Goal: Task Accomplishment & Management: Manage account settings

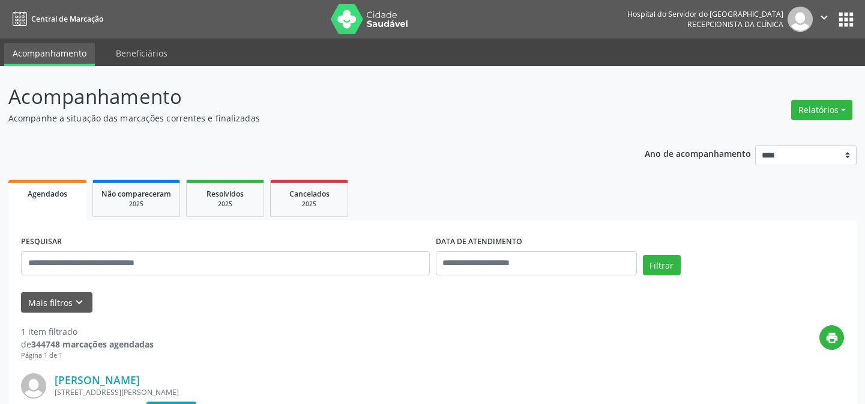
scroll to position [160, 0]
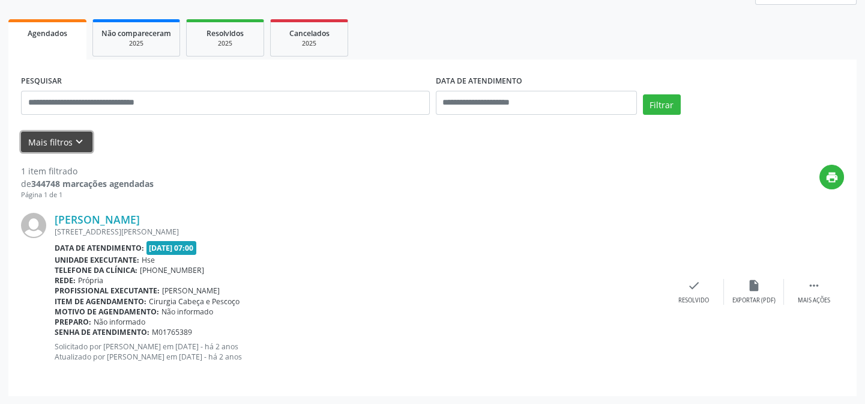
click at [59, 138] on button "Mais filtros keyboard_arrow_down" at bounding box center [56, 142] width 71 height 21
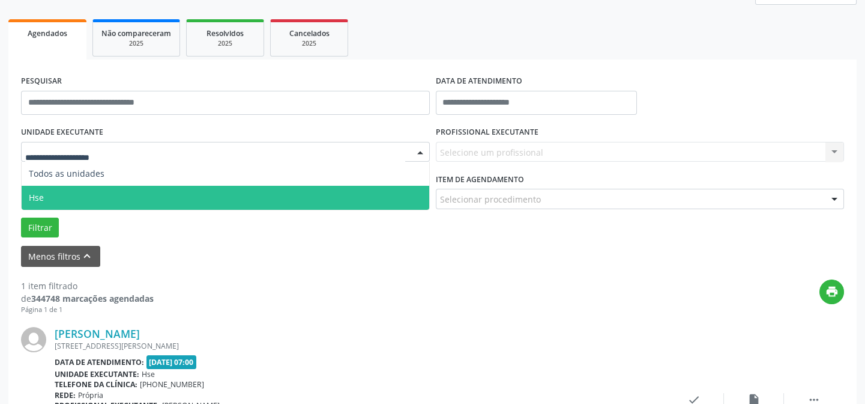
click at [67, 195] on span "Hse" at bounding box center [226, 198] width 408 height 24
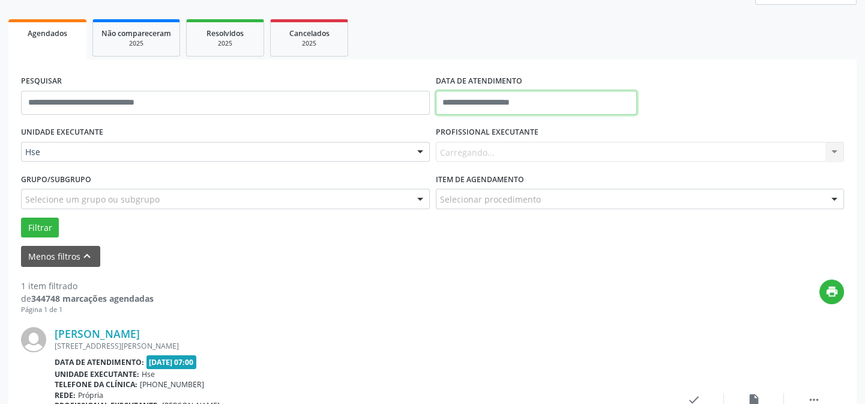
click at [484, 99] on input "text" at bounding box center [536, 103] width 201 height 24
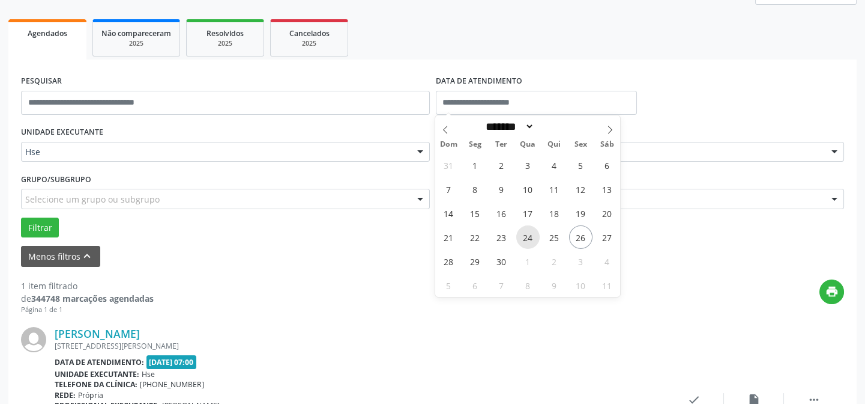
click at [530, 235] on span "24" at bounding box center [528, 236] width 23 height 23
type input "**********"
click at [530, 235] on span "24" at bounding box center [528, 236] width 23 height 23
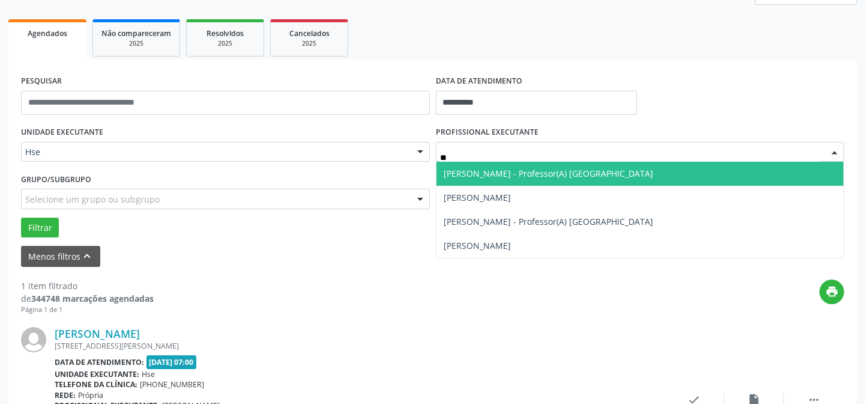
type input "*"
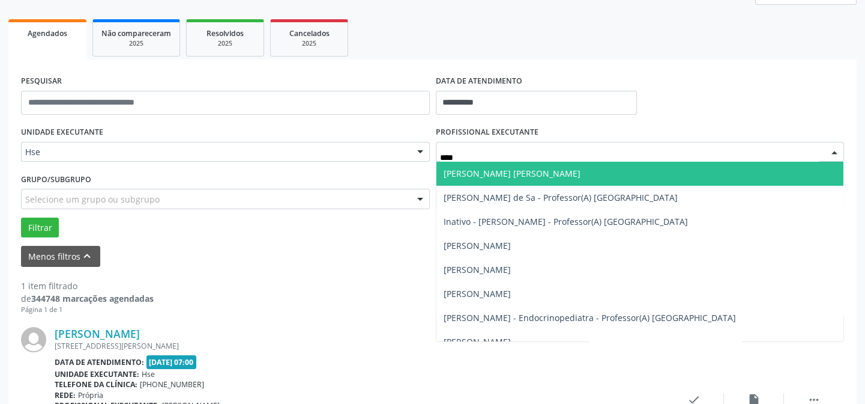
type input "*****"
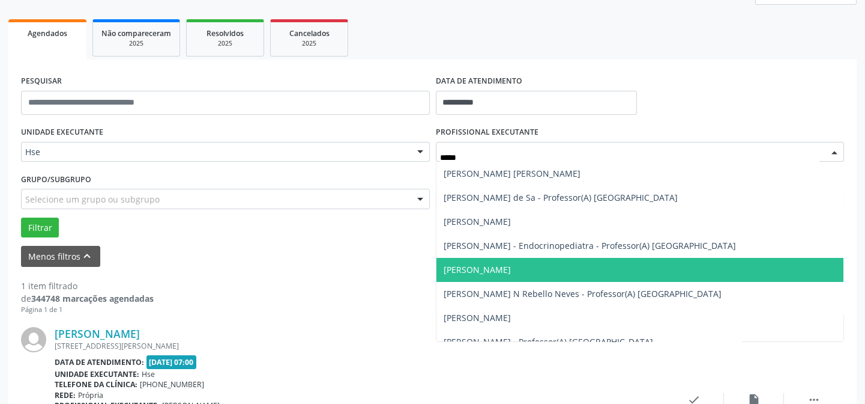
click at [478, 261] on span "[PERSON_NAME]" at bounding box center [641, 270] width 408 height 24
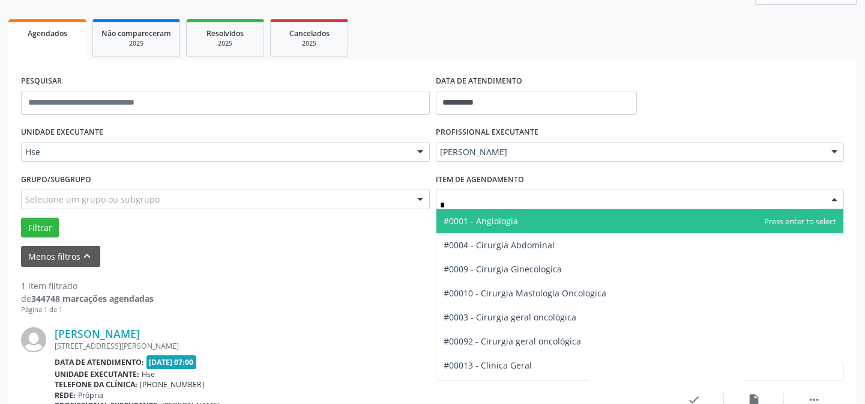
type input "**"
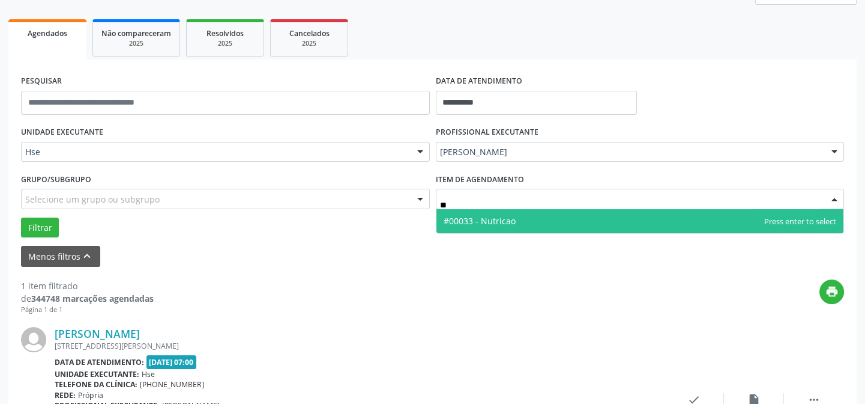
click at [474, 212] on span "#00033 - Nutricao" at bounding box center [641, 221] width 408 height 24
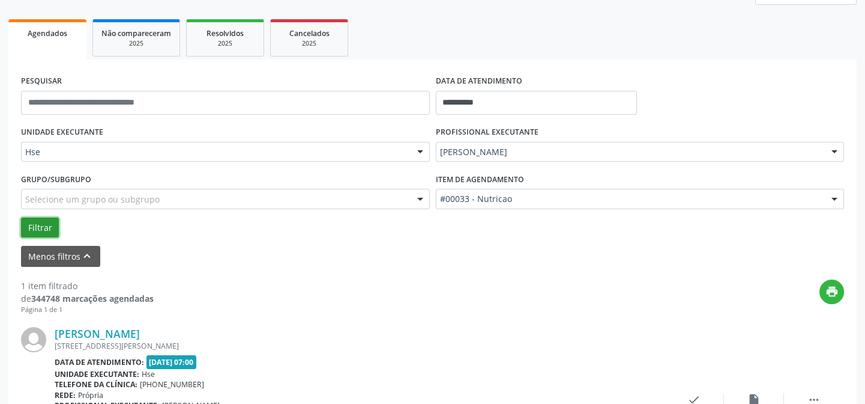
click at [42, 225] on button "Filtrar" at bounding box center [40, 227] width 38 height 20
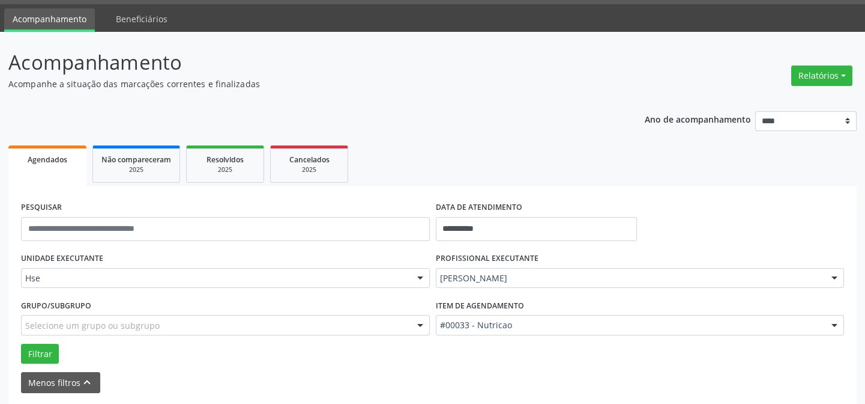
scroll to position [0, 0]
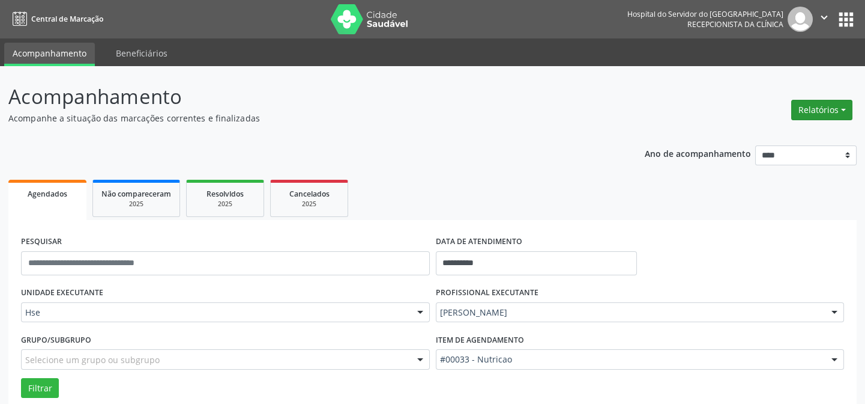
drag, startPoint x: 831, startPoint y: 104, endPoint x: 816, endPoint y: 118, distance: 20.8
click at [831, 104] on button "Relatórios" at bounding box center [822, 110] width 61 height 20
click at [765, 128] on link "Agendamentos" at bounding box center [788, 135] width 129 height 17
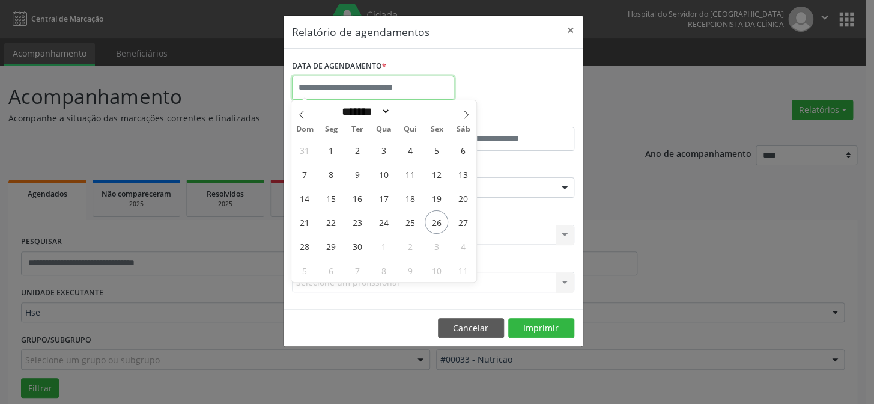
click at [400, 83] on input "text" at bounding box center [373, 88] width 162 height 24
click at [410, 217] on span "25" at bounding box center [410, 221] width 23 height 23
type input "**********"
click at [408, 219] on span "25" at bounding box center [410, 221] width 23 height 23
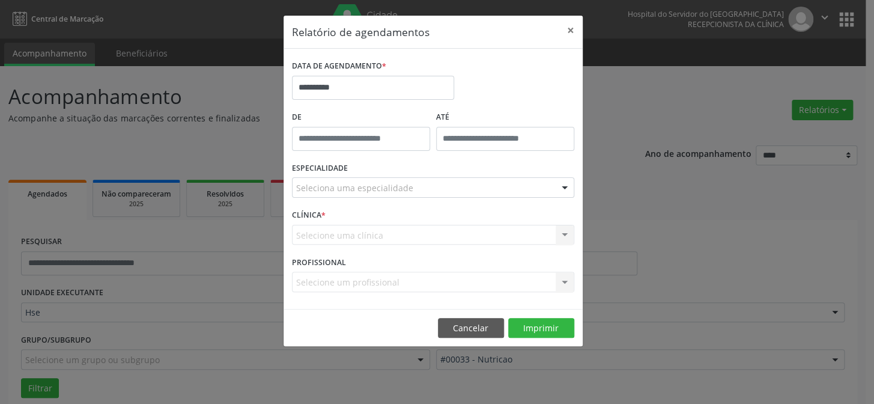
click at [408, 219] on div "CLÍNICA * Selecione uma clínica Nenhum resultado encontrado para: " " Não há ne…" at bounding box center [433, 229] width 288 height 47
click at [539, 324] on button "Imprimir" at bounding box center [541, 328] width 66 height 20
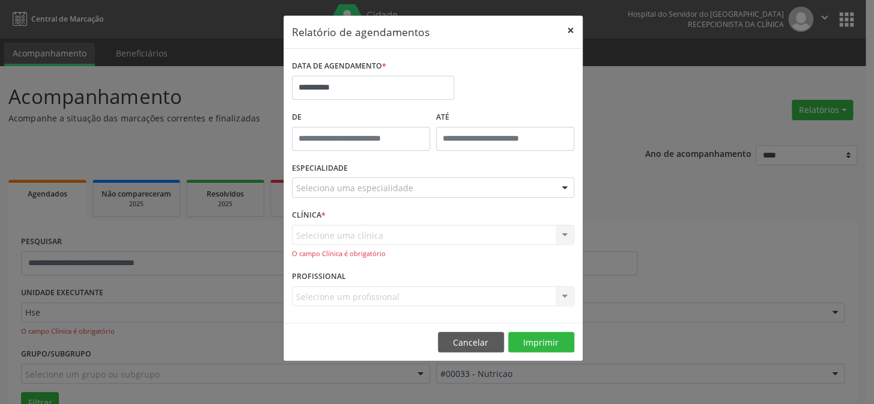
click at [572, 29] on button "×" at bounding box center [571, 30] width 24 height 29
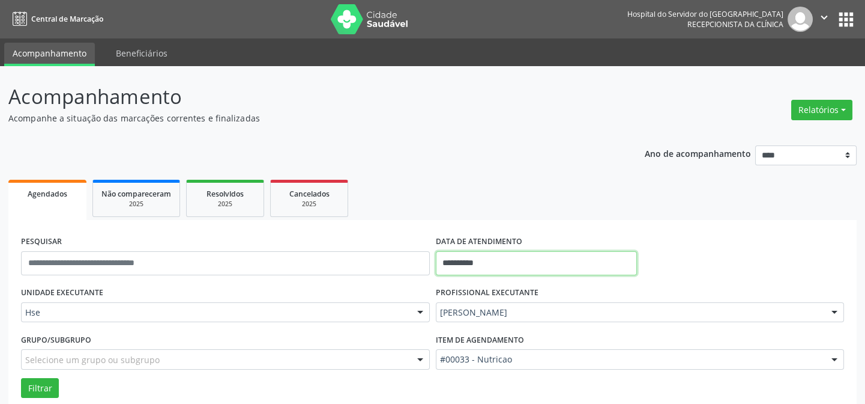
click at [486, 260] on input "**********" at bounding box center [536, 263] width 201 height 24
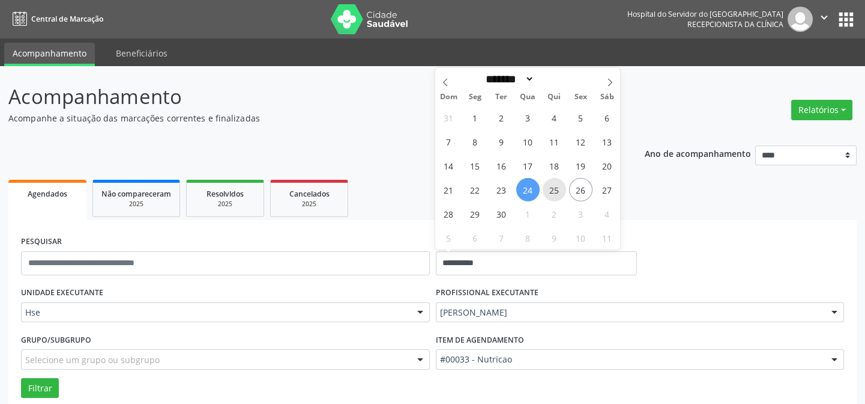
click at [555, 184] on span "25" at bounding box center [554, 189] width 23 height 23
type input "**********"
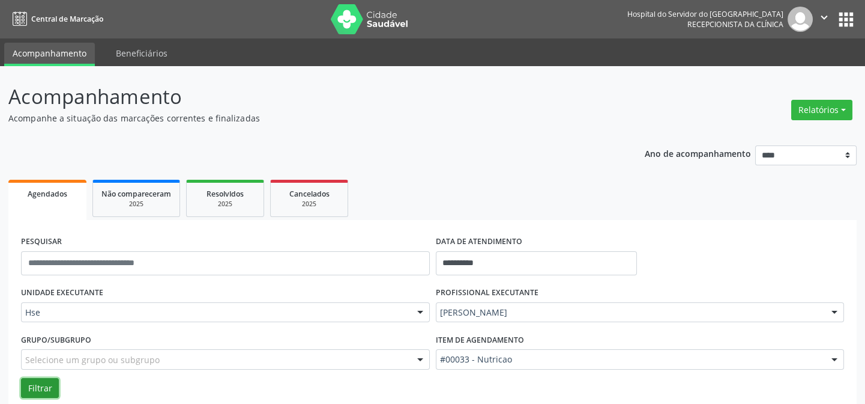
click at [46, 383] on button "Filtrar" at bounding box center [40, 388] width 38 height 20
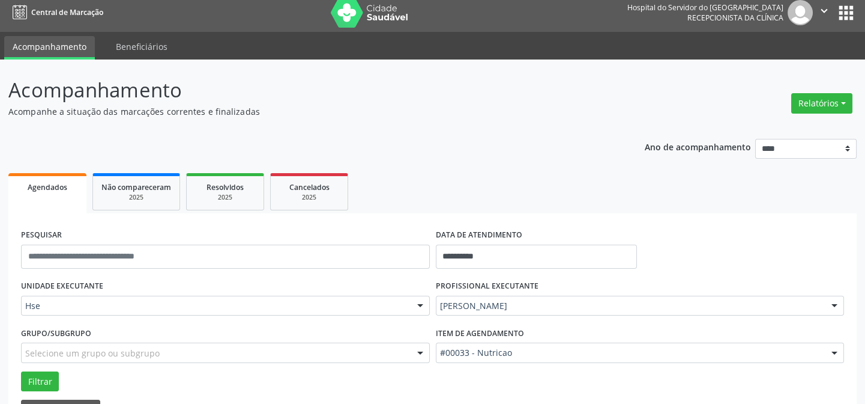
scroll to position [54, 0]
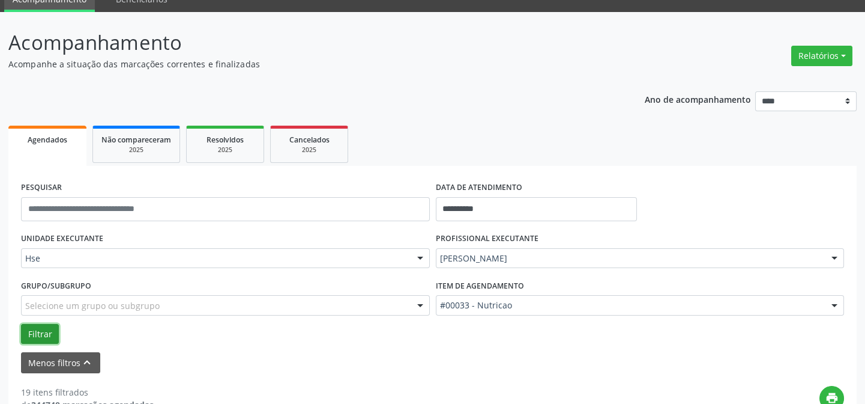
click at [42, 332] on button "Filtrar" at bounding box center [40, 334] width 38 height 20
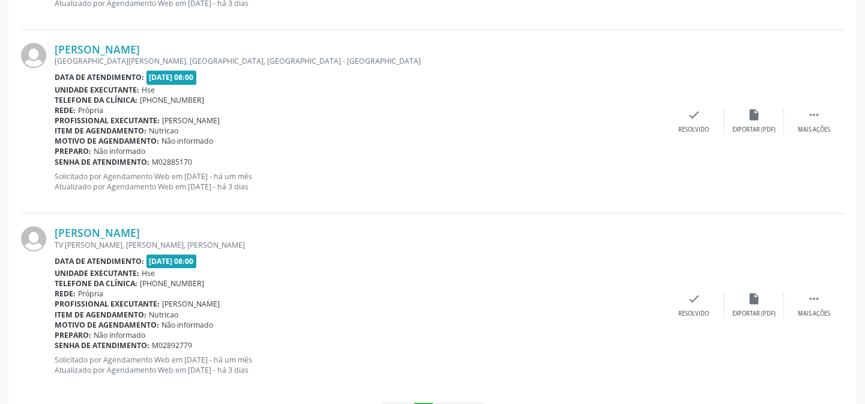
scroll to position [2874, 0]
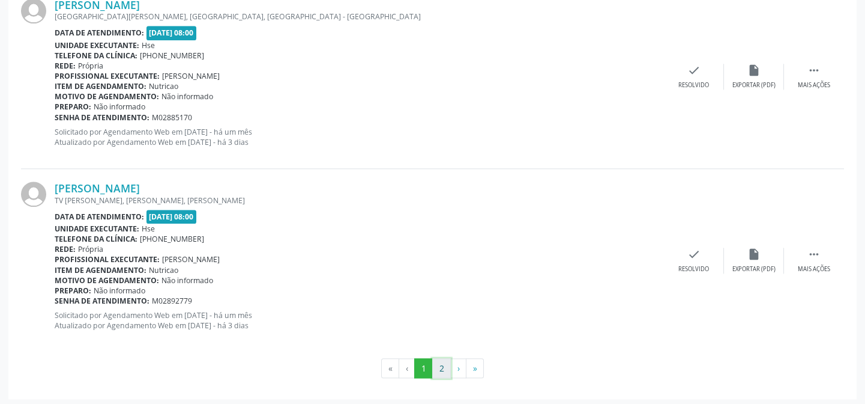
click at [440, 371] on button "2" at bounding box center [441, 368] width 19 height 20
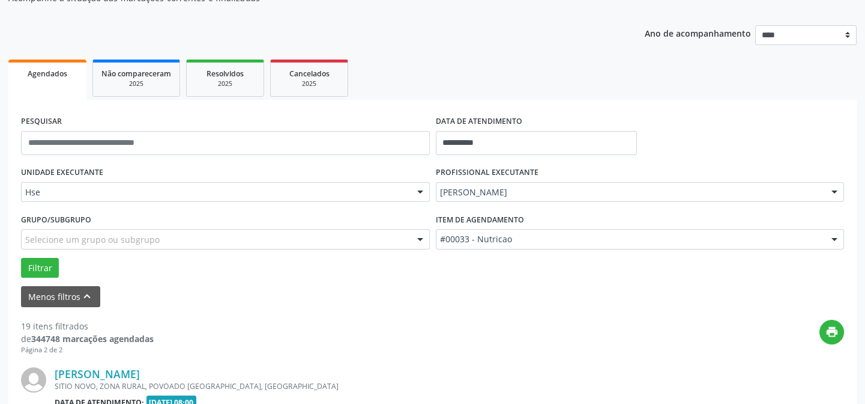
scroll to position [858, 0]
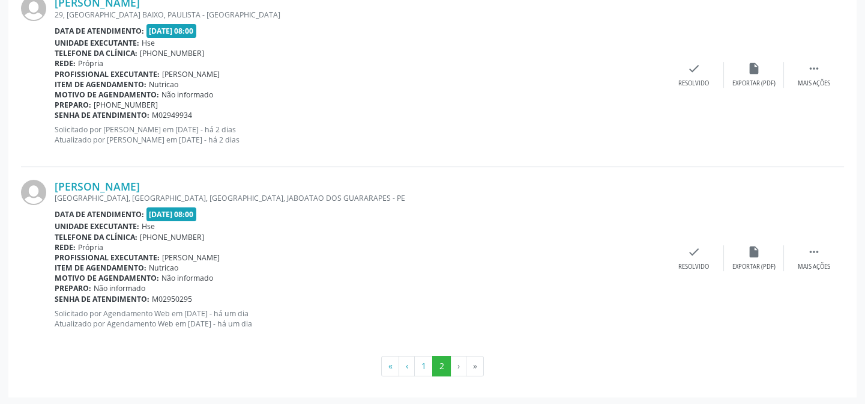
click at [453, 369] on li "›" at bounding box center [459, 366] width 16 height 20
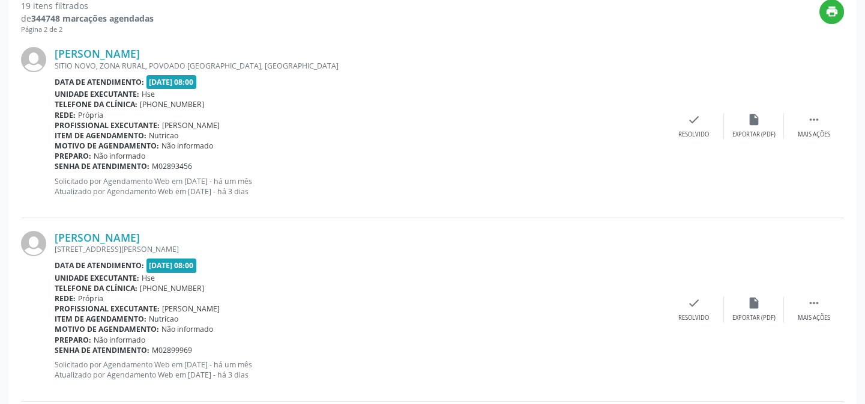
scroll to position [421, 0]
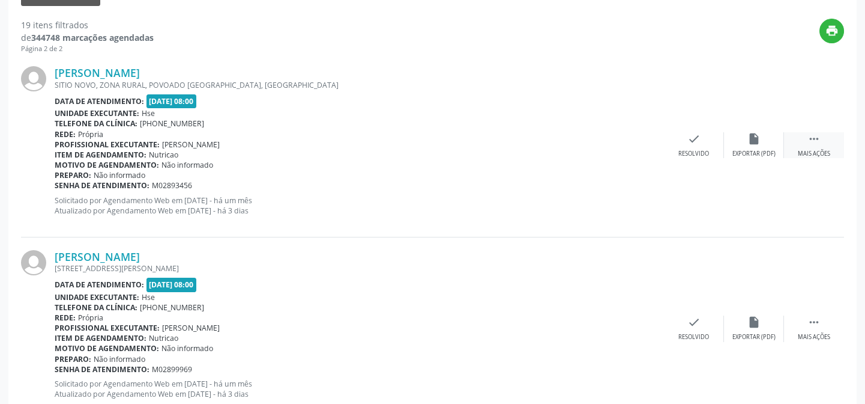
click at [819, 147] on div " Mais ações" at bounding box center [814, 145] width 60 height 26
click at [753, 150] on div "Não compareceu" at bounding box center [754, 154] width 51 height 8
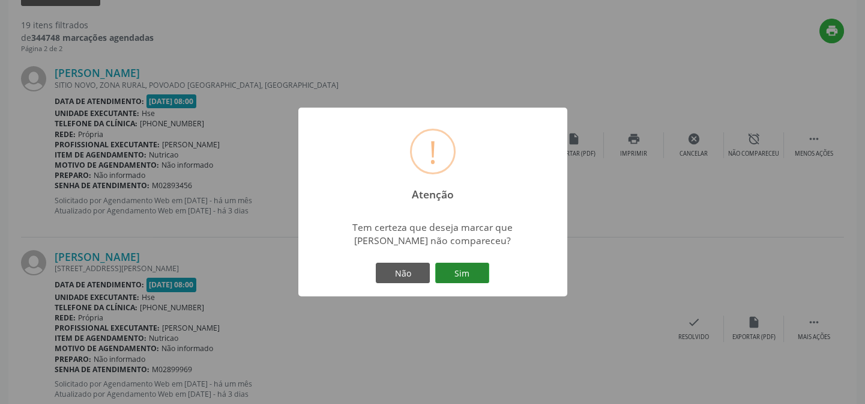
click at [458, 273] on button "Sim" at bounding box center [462, 272] width 54 height 20
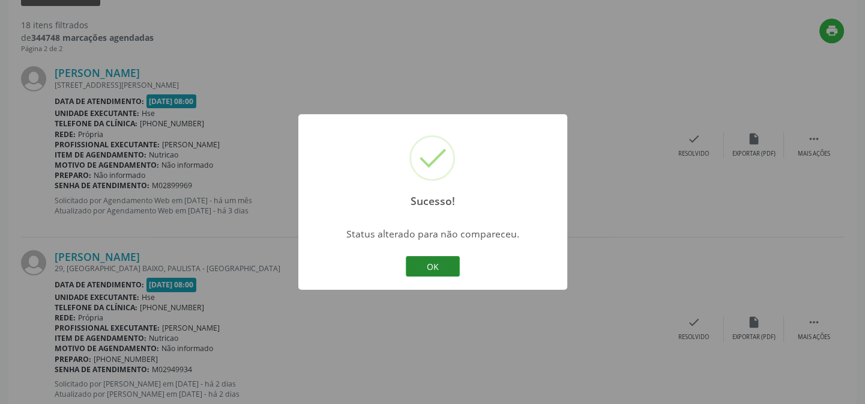
click at [437, 262] on button "OK" at bounding box center [433, 266] width 54 height 20
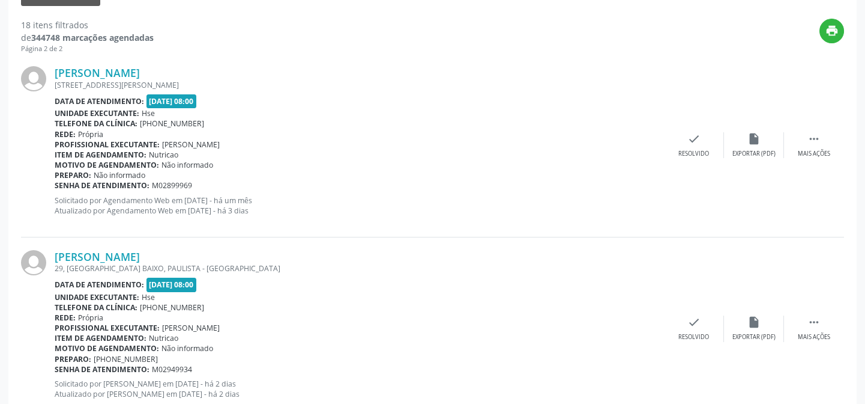
click at [697, 159] on div "[PERSON_NAME] [STREET_ADDRESS][PERSON_NAME] Data de atendimento: [DATE] 08:00 U…" at bounding box center [432, 144] width 823 height 183
click at [685, 150] on div "Resolvido" at bounding box center [694, 154] width 31 height 8
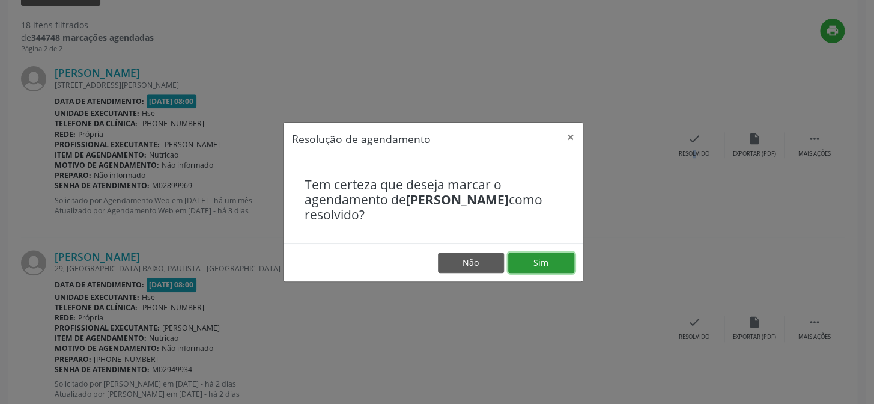
click at [547, 259] on button "Sim" at bounding box center [541, 262] width 66 height 20
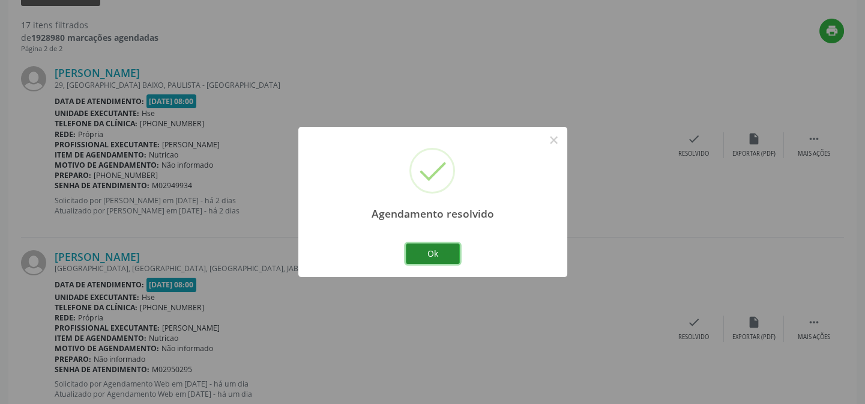
click at [449, 251] on button "Ok" at bounding box center [433, 253] width 54 height 20
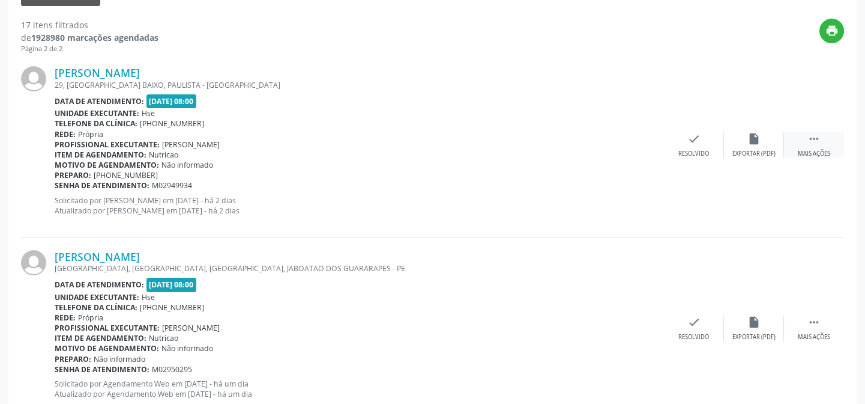
click at [813, 144] on div " Mais ações" at bounding box center [814, 145] width 60 height 26
click at [748, 153] on div "Não compareceu" at bounding box center [754, 154] width 51 height 8
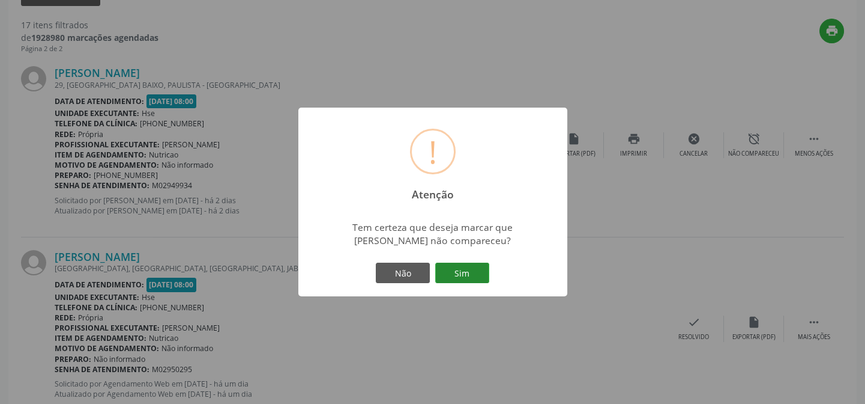
click at [484, 276] on button "Sim" at bounding box center [462, 272] width 54 height 20
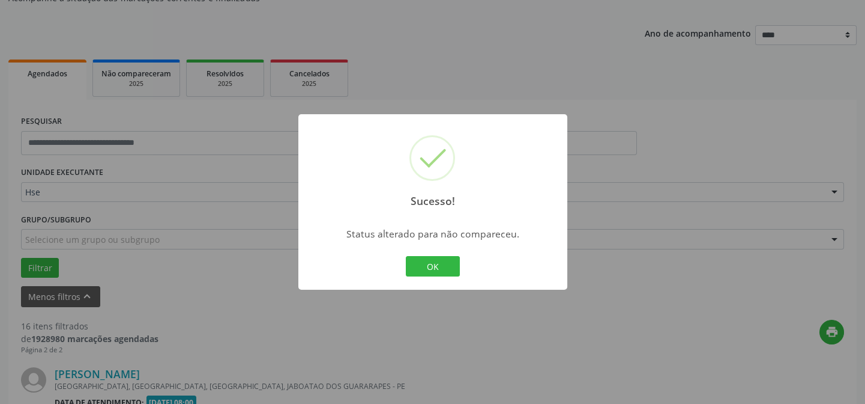
scroll to position [309, 0]
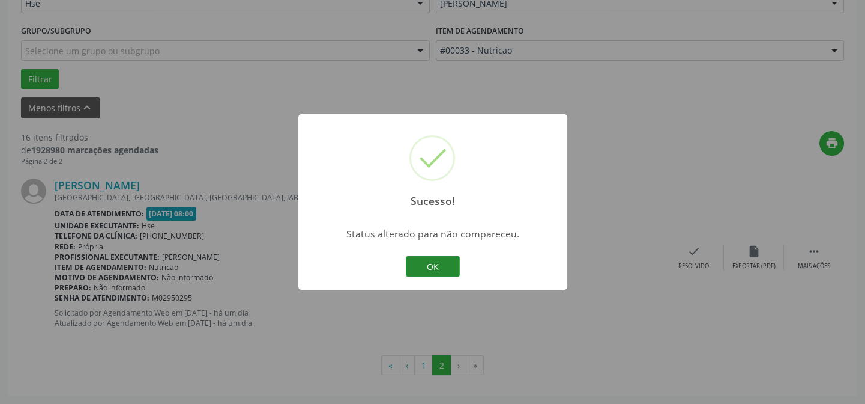
click at [450, 261] on button "OK" at bounding box center [433, 266] width 54 height 20
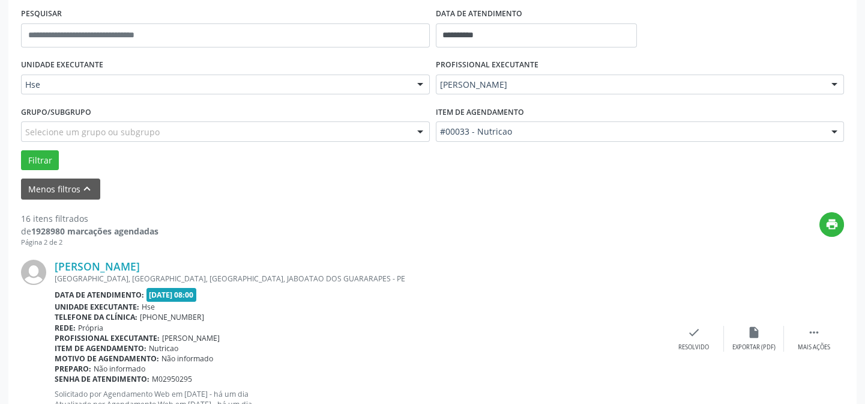
scroll to position [254, 0]
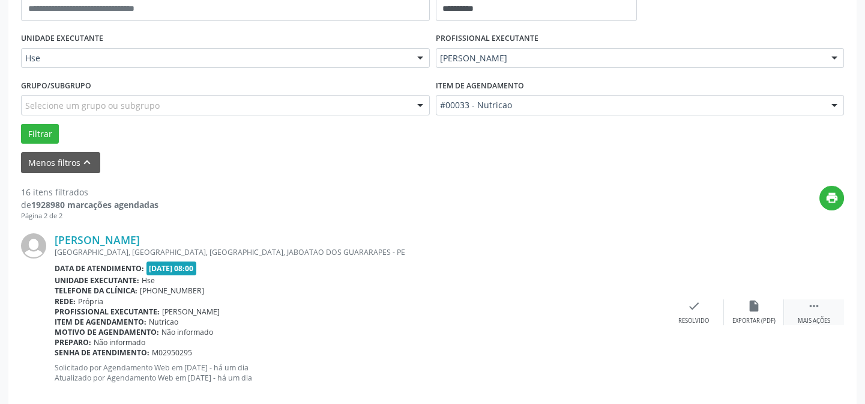
click at [819, 312] on div " Mais ações" at bounding box center [814, 312] width 60 height 26
click at [737, 308] on div "alarm_off Não compareceu" at bounding box center [754, 312] width 60 height 26
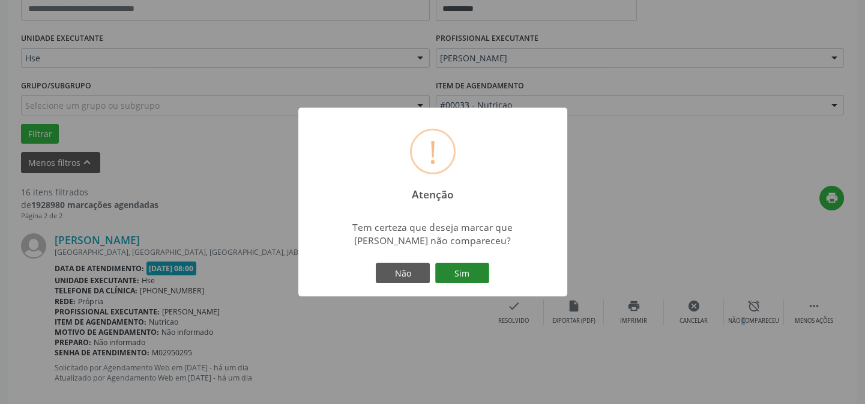
click at [464, 272] on button "Sim" at bounding box center [462, 272] width 54 height 20
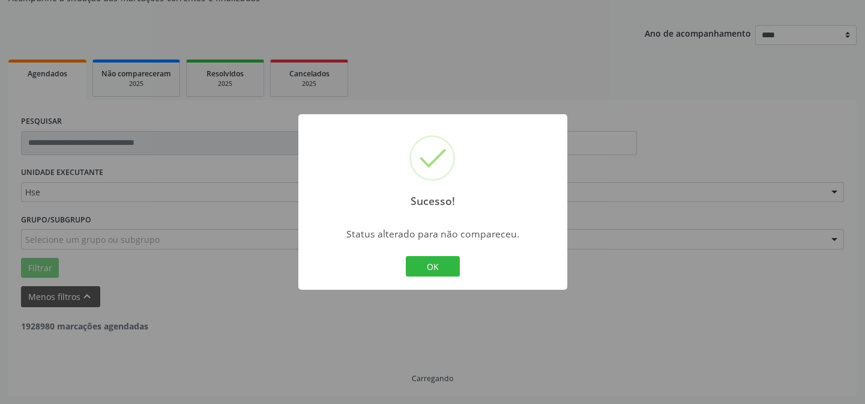
scroll to position [91, 0]
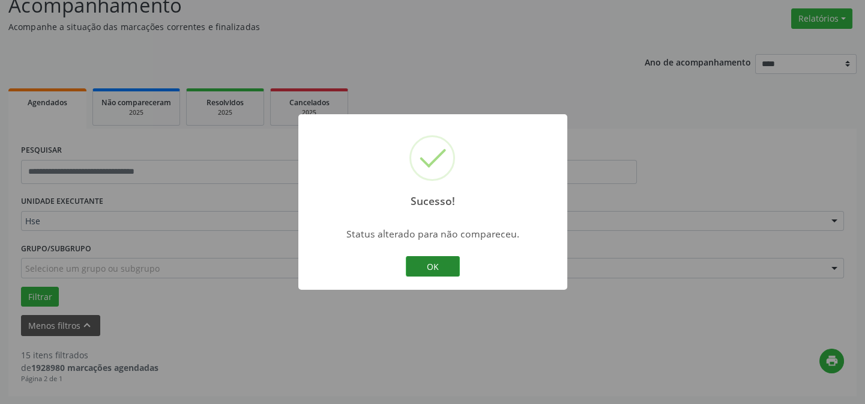
click at [420, 264] on button "OK" at bounding box center [433, 266] width 54 height 20
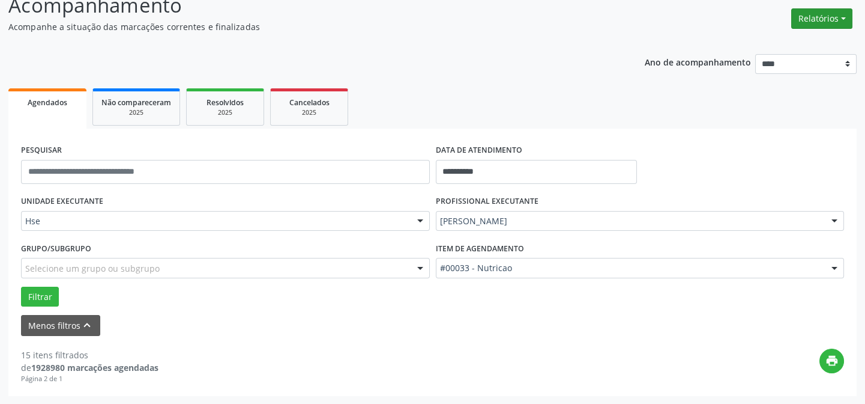
click at [812, 16] on button "Relatórios" at bounding box center [822, 18] width 61 height 20
click at [747, 43] on link "Agendamentos" at bounding box center [788, 43] width 129 height 17
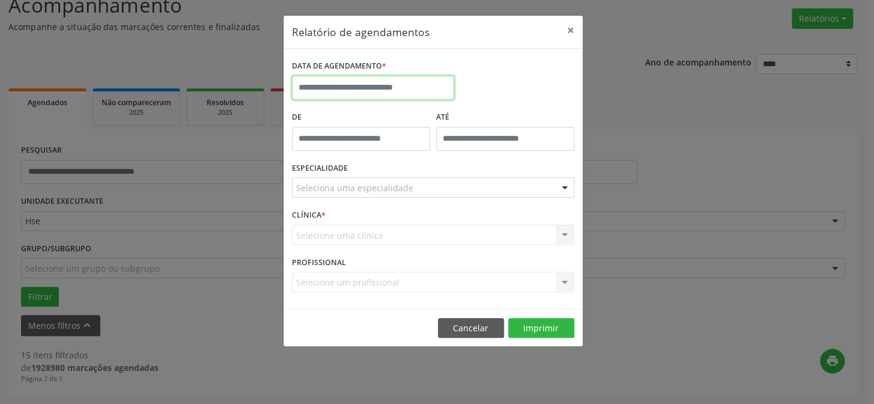
click at [410, 85] on input "text" at bounding box center [373, 88] width 162 height 24
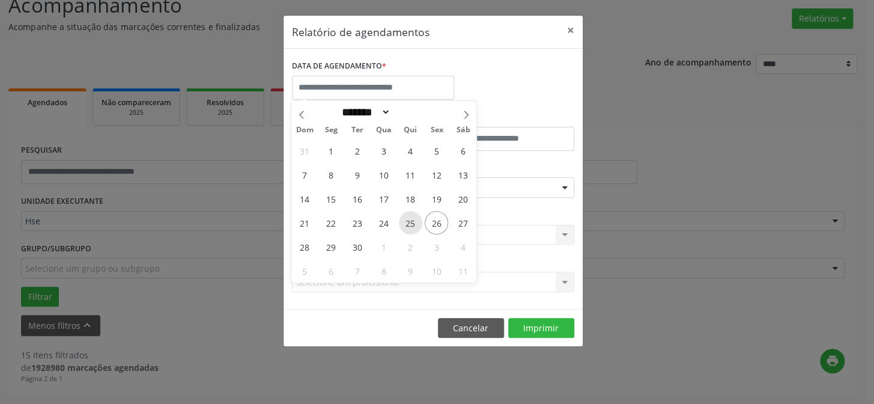
click at [408, 217] on span "25" at bounding box center [410, 222] width 23 height 23
type input "**********"
click at [408, 217] on span "25" at bounding box center [410, 222] width 23 height 23
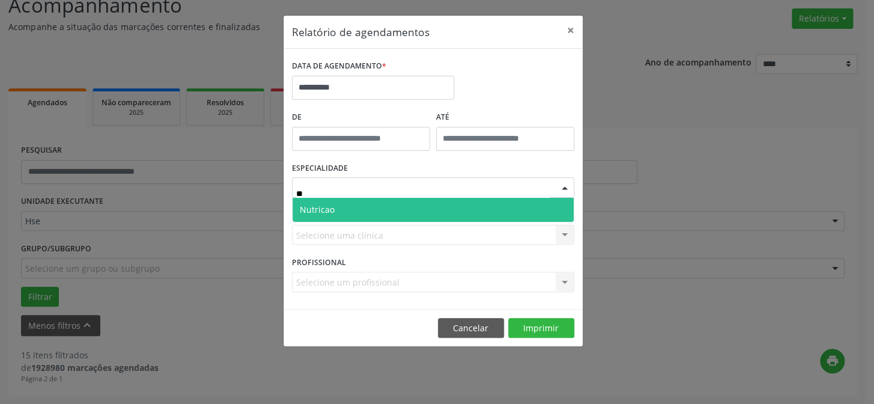
type input "*"
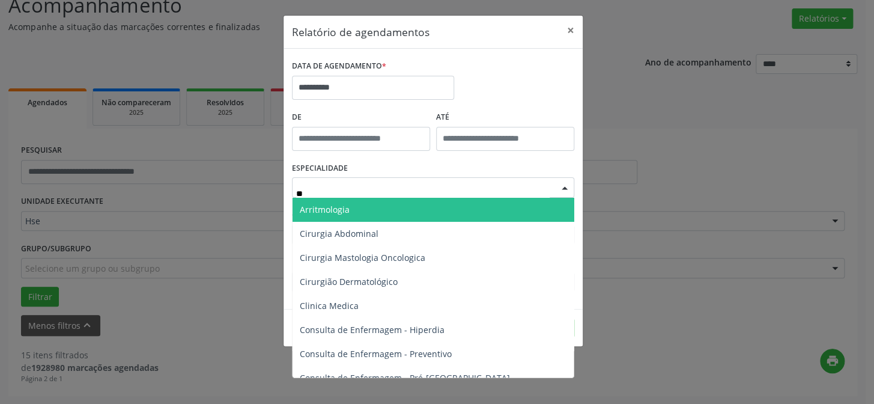
type input "*"
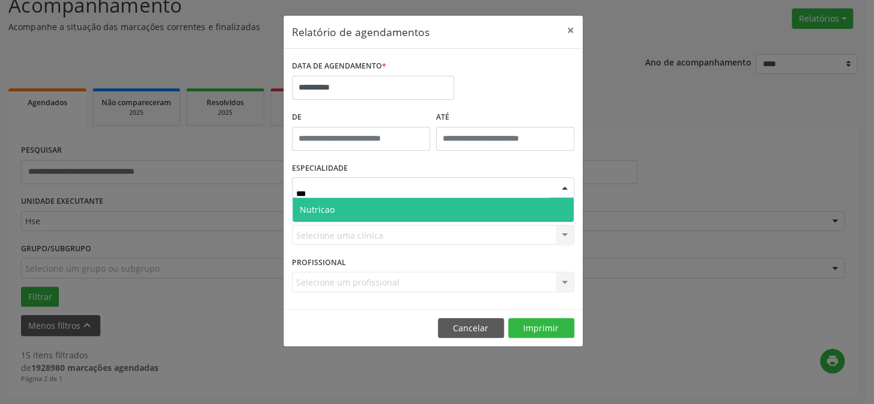
type input "****"
click at [366, 205] on span "Nutricao" at bounding box center [433, 210] width 281 height 24
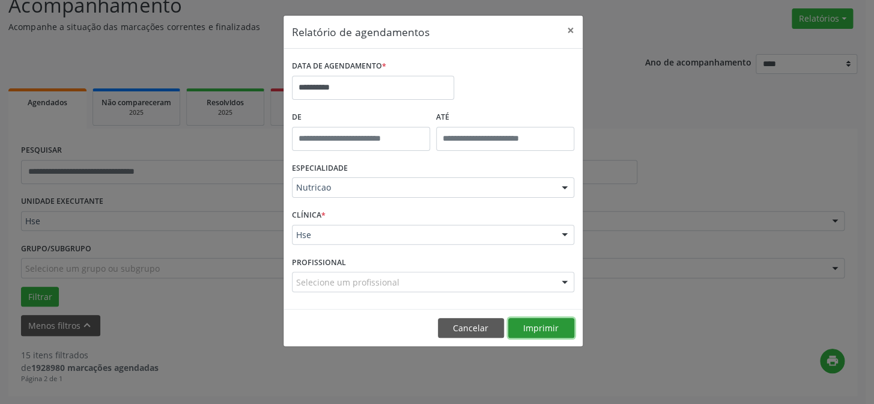
click at [545, 324] on button "Imprimir" at bounding box center [541, 328] width 66 height 20
click at [571, 29] on button "×" at bounding box center [571, 30] width 24 height 29
